Goal: Navigation & Orientation: Understand site structure

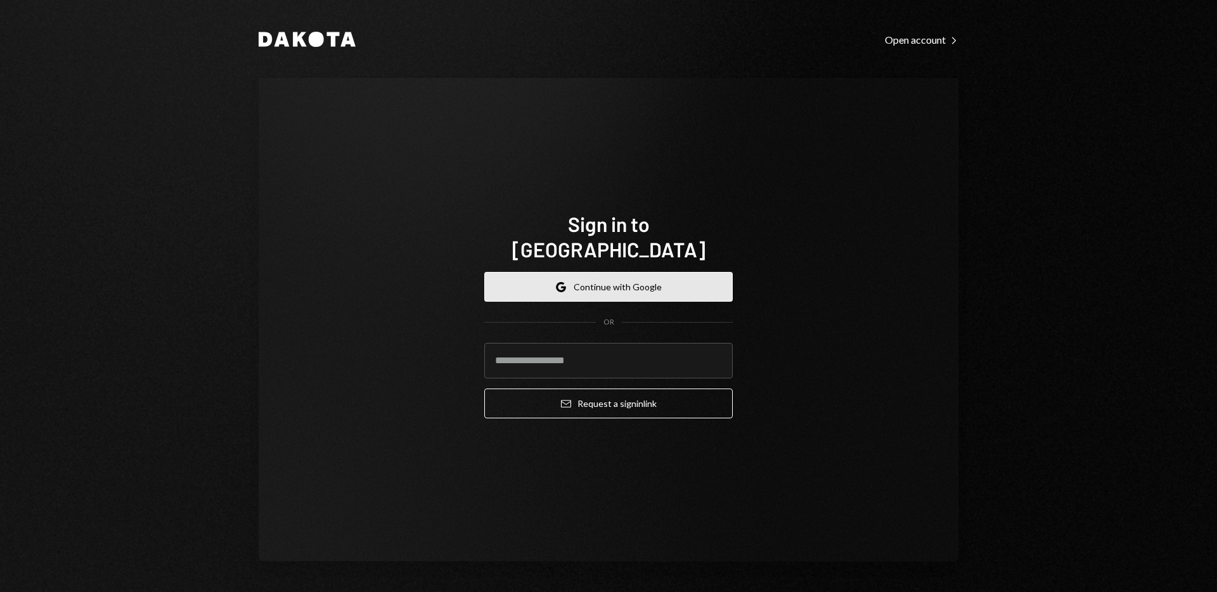
click at [542, 272] on button "Google Continue with Google" at bounding box center [608, 287] width 248 height 30
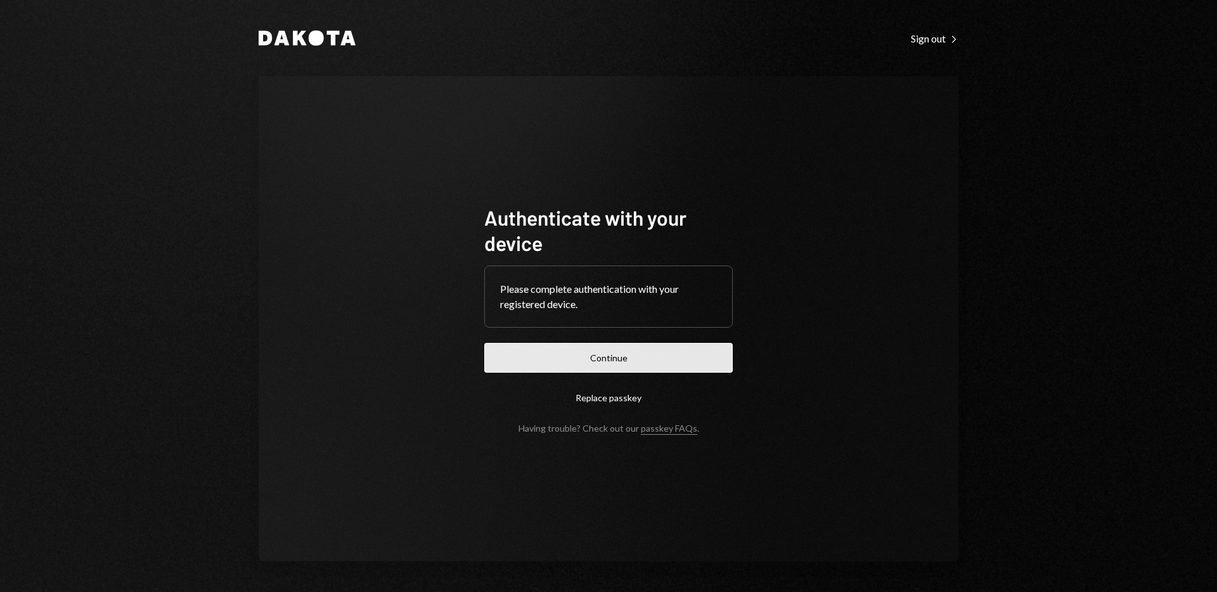
click at [646, 349] on button "Continue" at bounding box center [608, 358] width 248 height 30
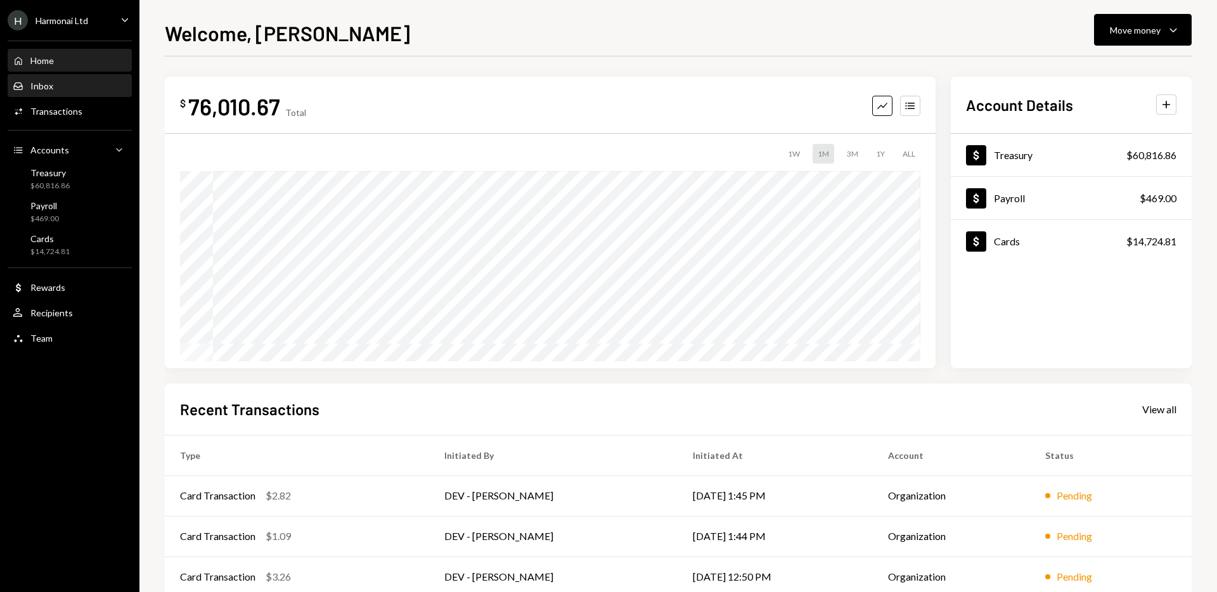
click at [73, 82] on div "Inbox Inbox" at bounding box center [70, 85] width 114 height 11
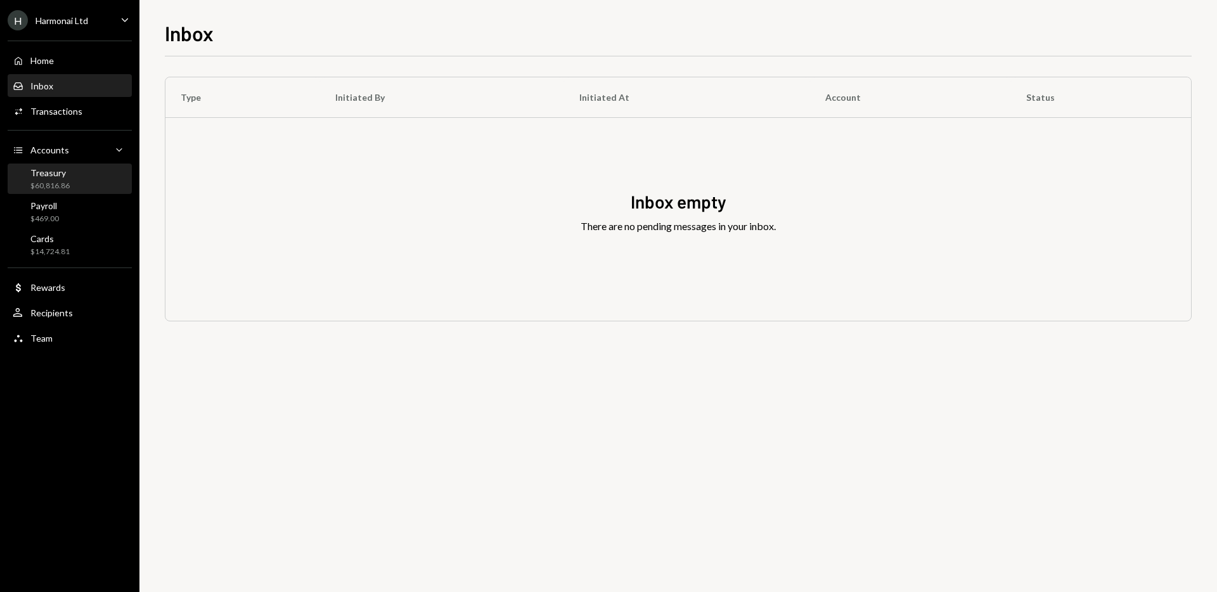
click at [67, 171] on div "Treasury" at bounding box center [49, 172] width 39 height 11
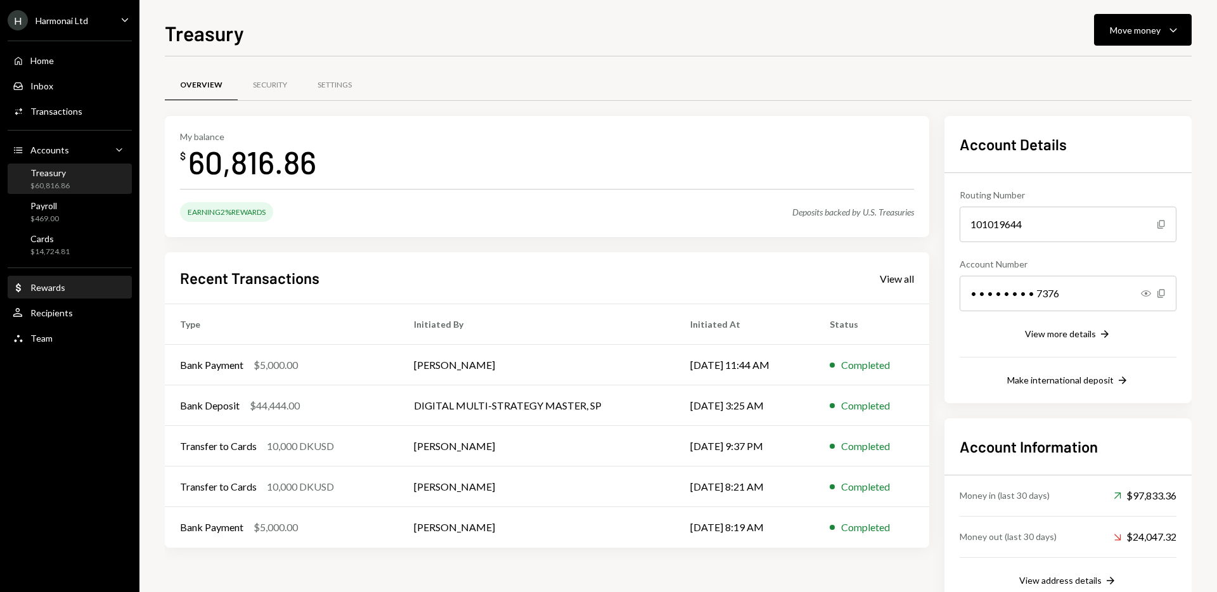
click at [53, 283] on div "Rewards" at bounding box center [47, 287] width 35 height 11
